Goal: Task Accomplishment & Management: Manage account settings

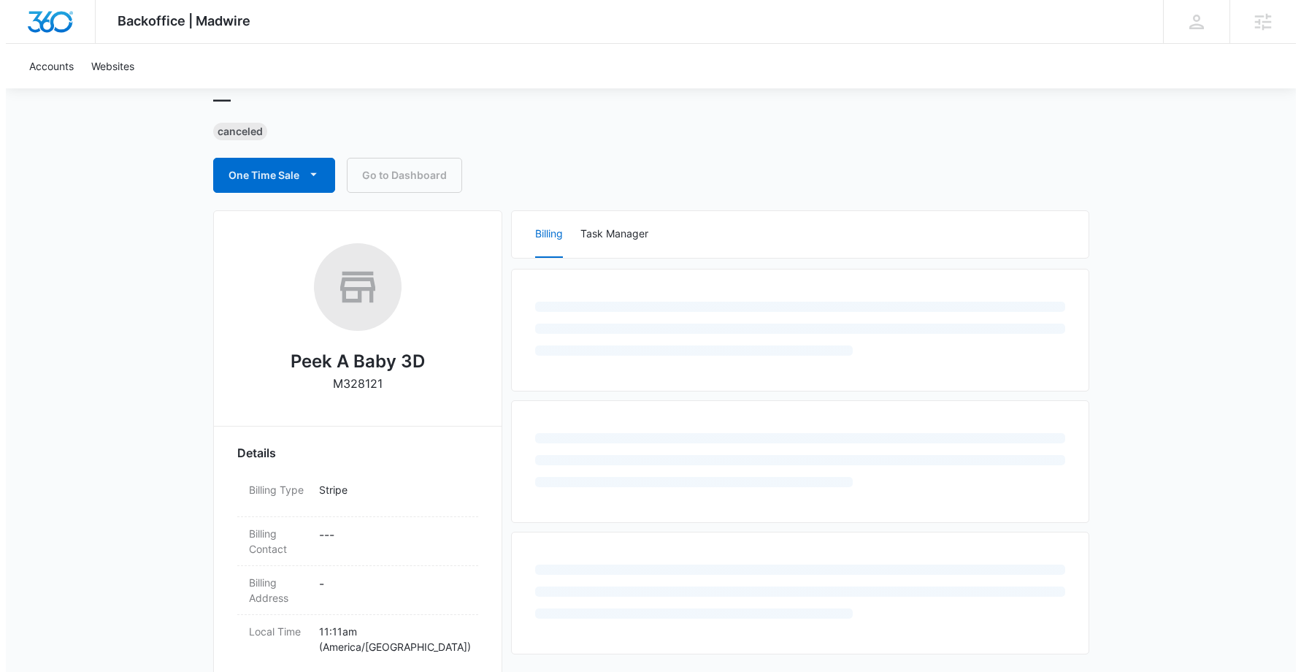
scroll to position [143, 0]
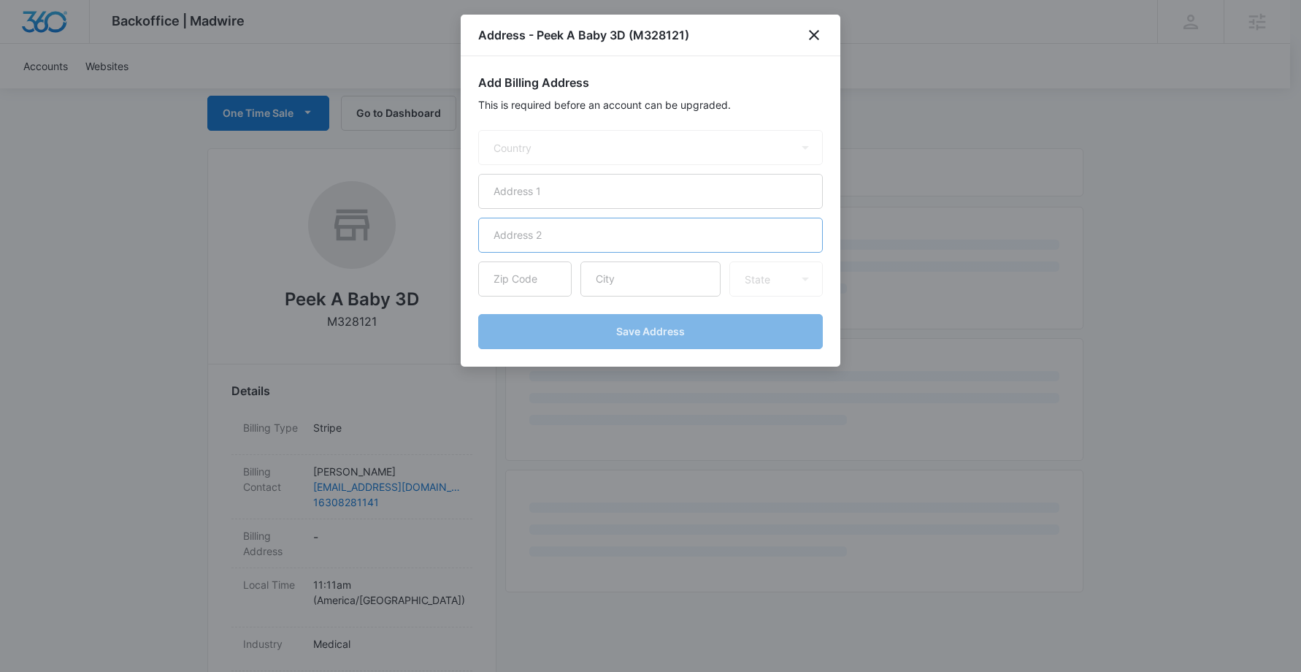
select select "US"
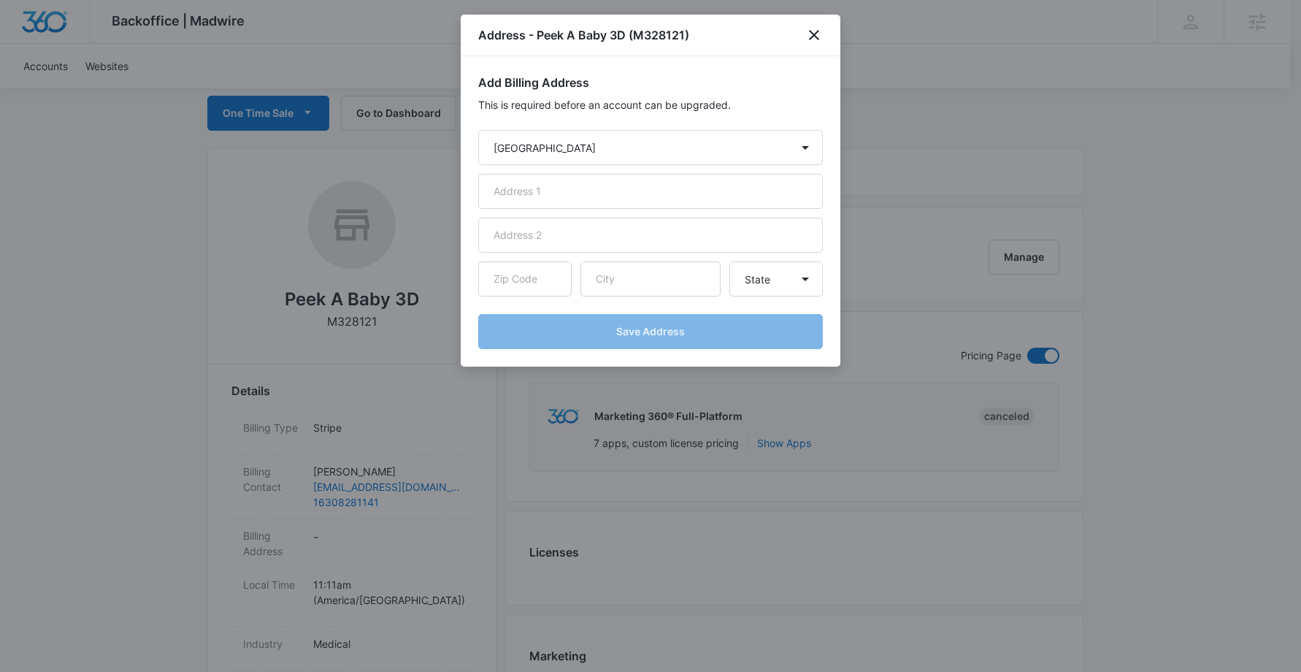
click at [804, 36] on div "Address - Peek A Baby 3D (M328121)" at bounding box center [651, 36] width 380 height 42
click at [815, 36] on icon "close" at bounding box center [814, 35] width 10 height 10
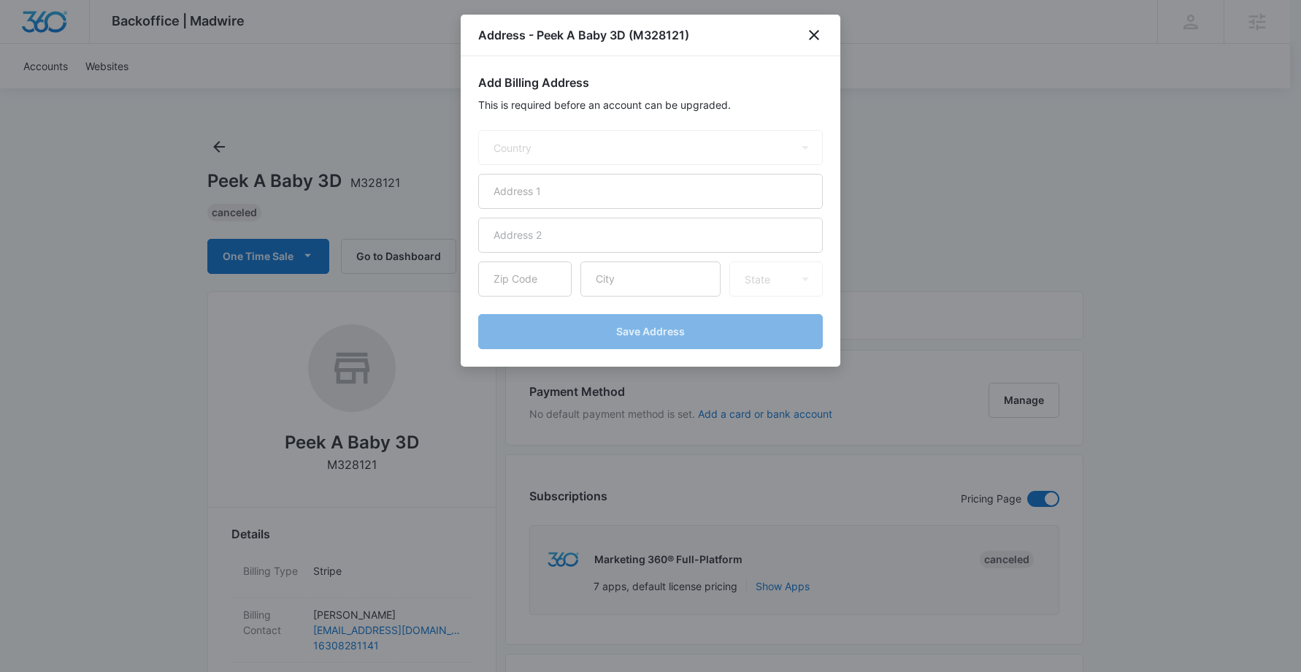
select select "US"
click at [672, 186] on input "text" at bounding box center [650, 191] width 345 height 35
type input "[STREET_ADDRESS]"
type input "+"
type input "60106"
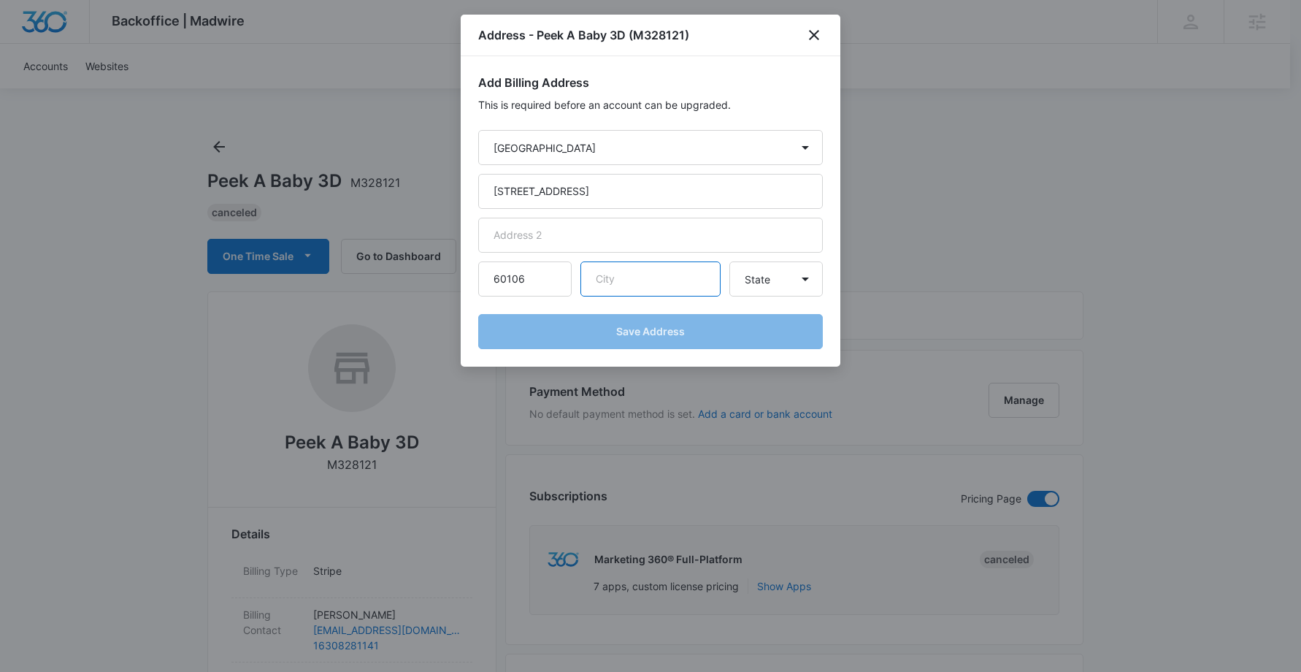
click at [626, 270] on input "text" at bounding box center [650, 278] width 140 height 35
click at [624, 235] on input "text" at bounding box center [650, 235] width 345 height 35
click at [696, 277] on input "text" at bounding box center [650, 278] width 140 height 35
type input "[GEOGRAPHIC_DATA]"
click at [764, 282] on select "State Alaska Alabama Arkansas American Samoa Arizona California Colorado Connec…" at bounding box center [775, 278] width 93 height 35
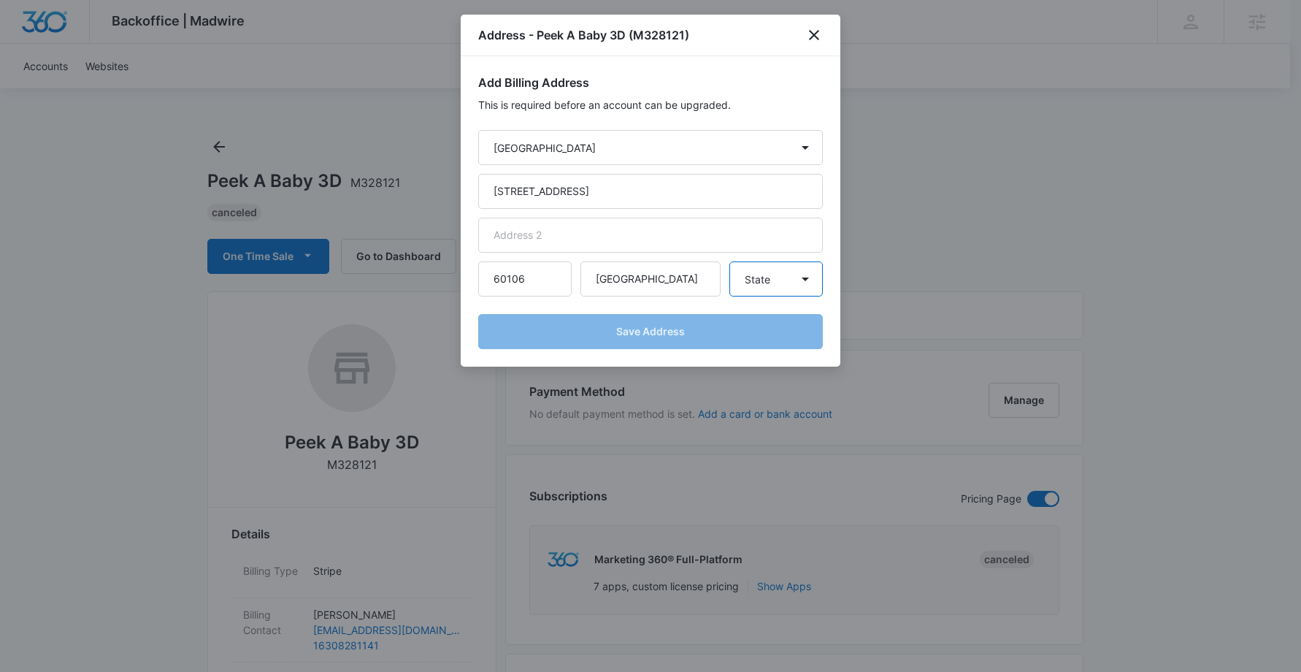
select select "IL"
click at [729, 261] on select "State Alaska Alabama Arkansas American Samoa Arizona California Colorado Connec…" at bounding box center [775, 278] width 93 height 35
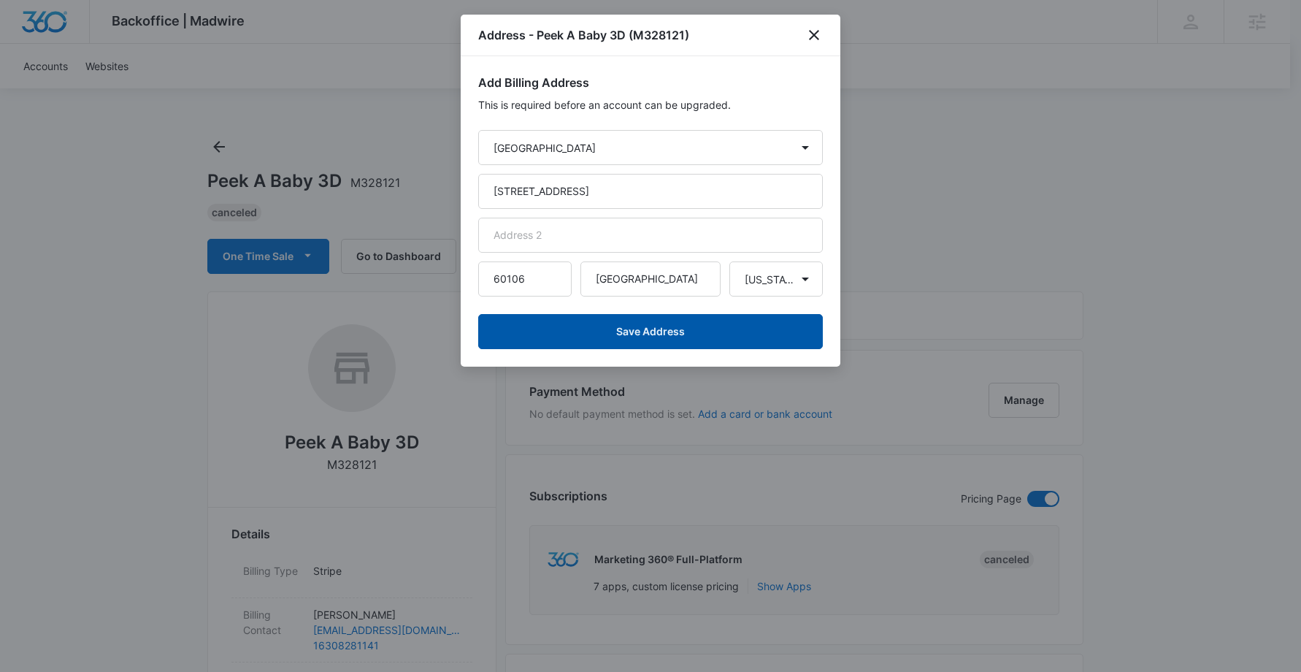
click at [664, 337] on button "Save Address" at bounding box center [650, 331] width 345 height 35
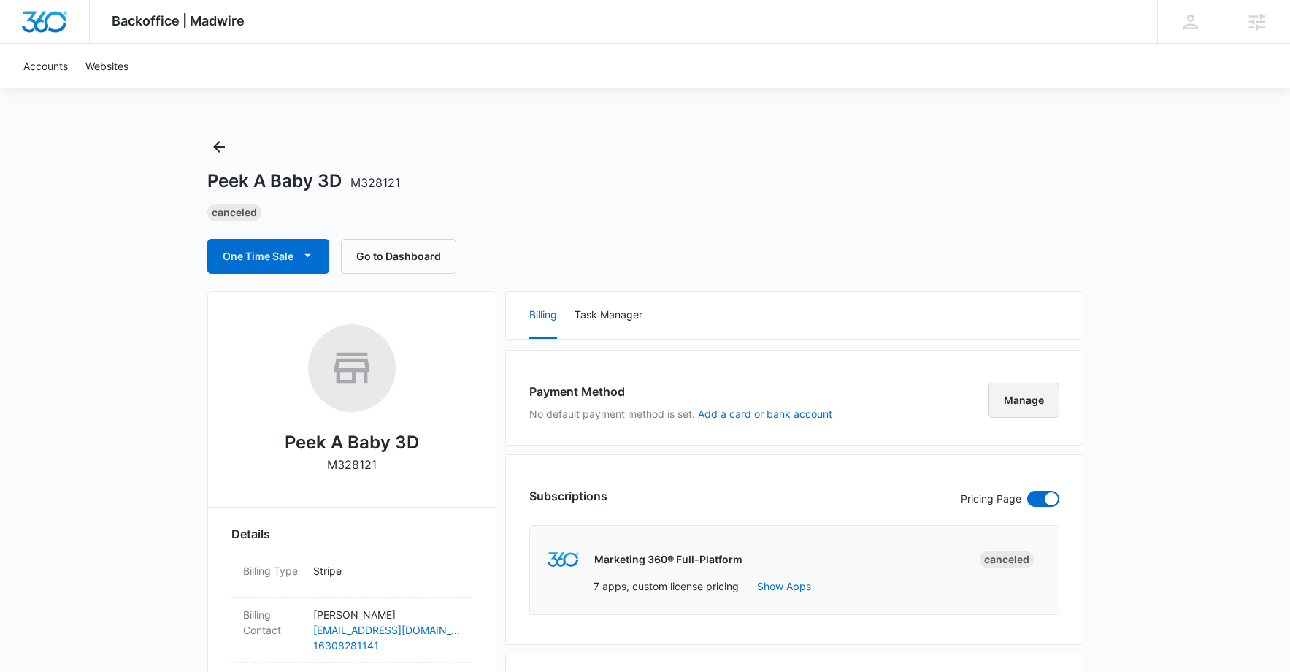
click at [1012, 398] on button "Manage" at bounding box center [1023, 399] width 71 height 35
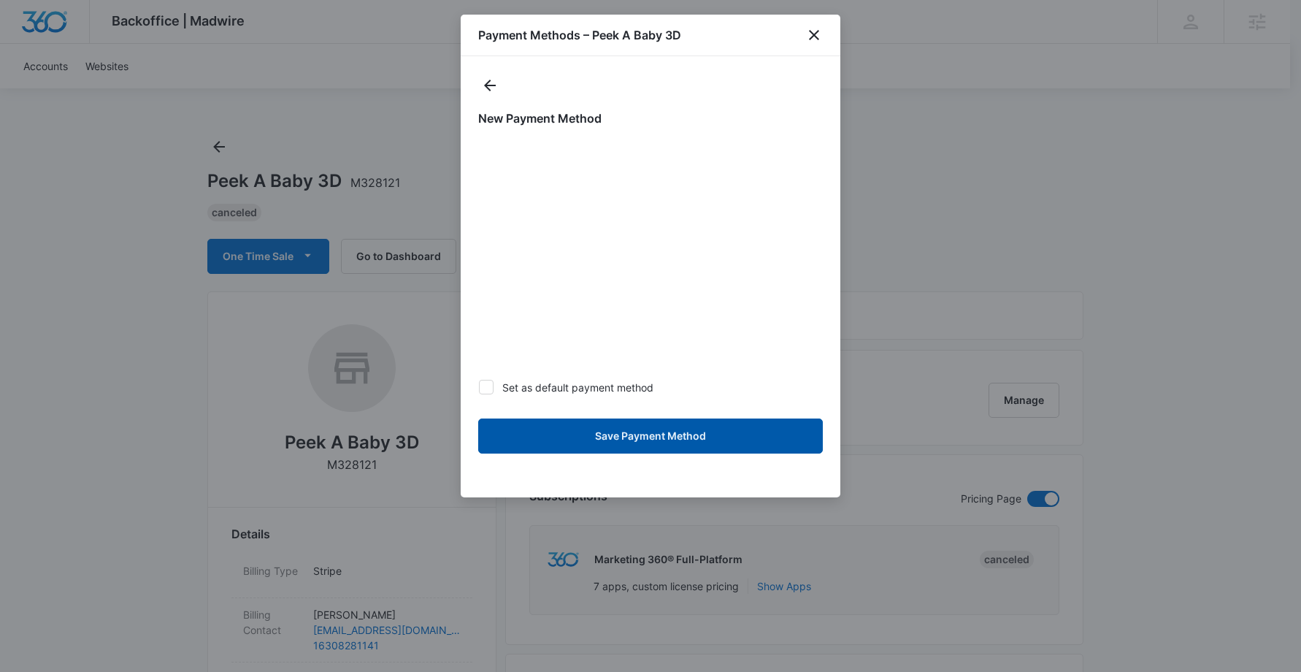
click at [768, 428] on button "Save Payment Method" at bounding box center [650, 435] width 345 height 35
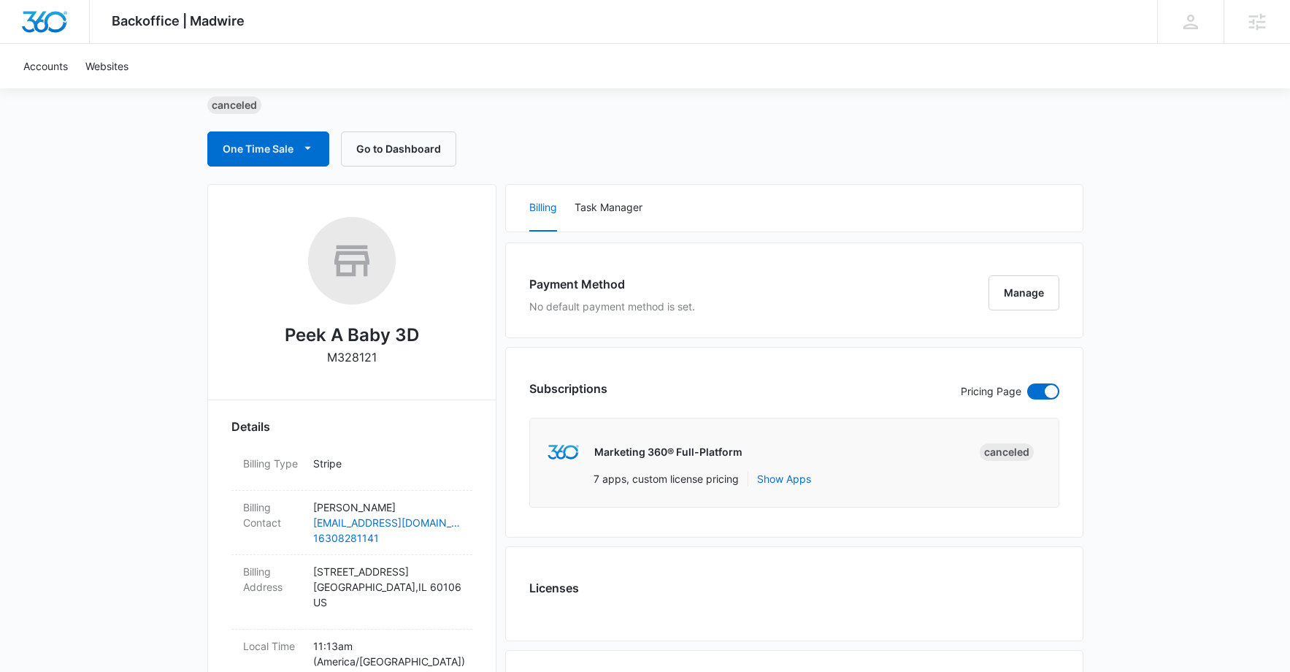
scroll to position [166, 0]
